Goal: Information Seeking & Learning: Learn about a topic

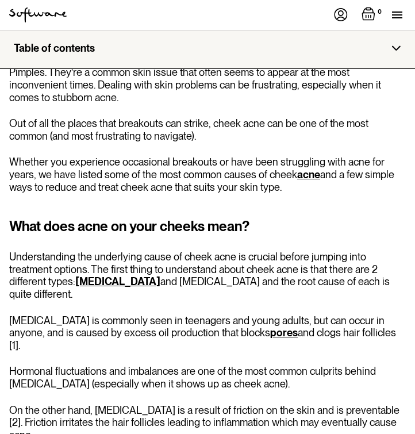
click at [75, 284] on link "[MEDICAL_DATA]" at bounding box center [117, 281] width 85 height 12
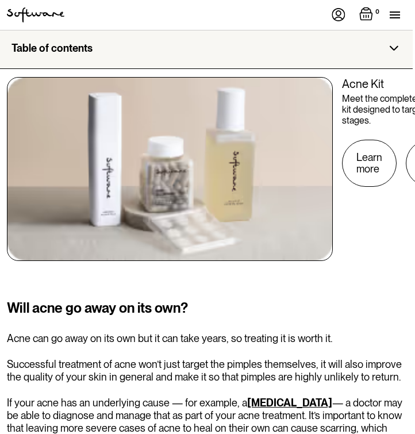
scroll to position [3130, 2]
